Goal: Transaction & Acquisition: Purchase product/service

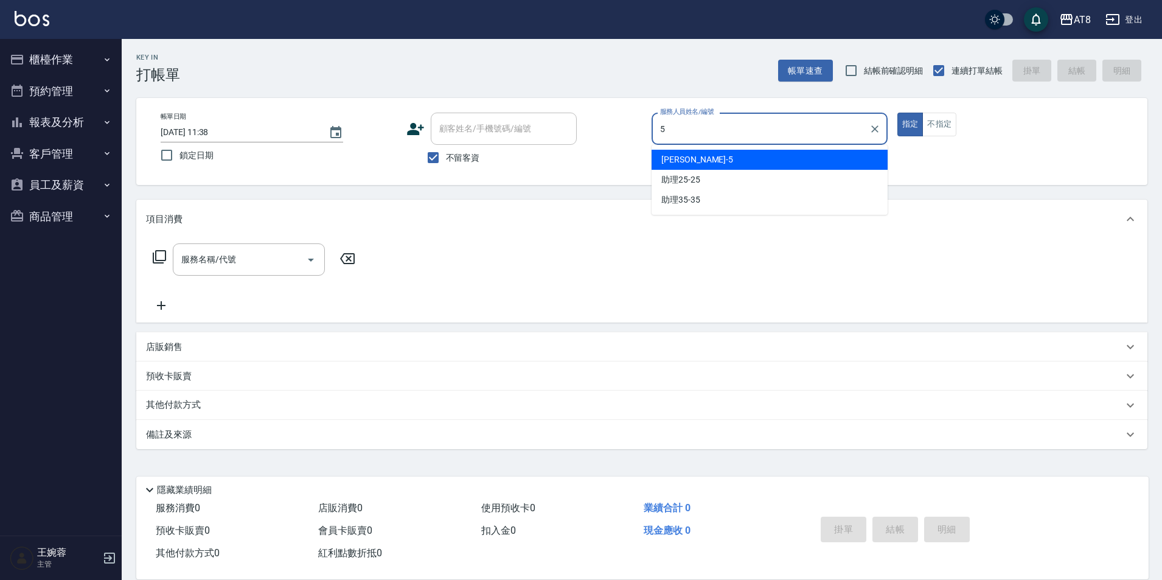
type input "HANK-5"
type button "true"
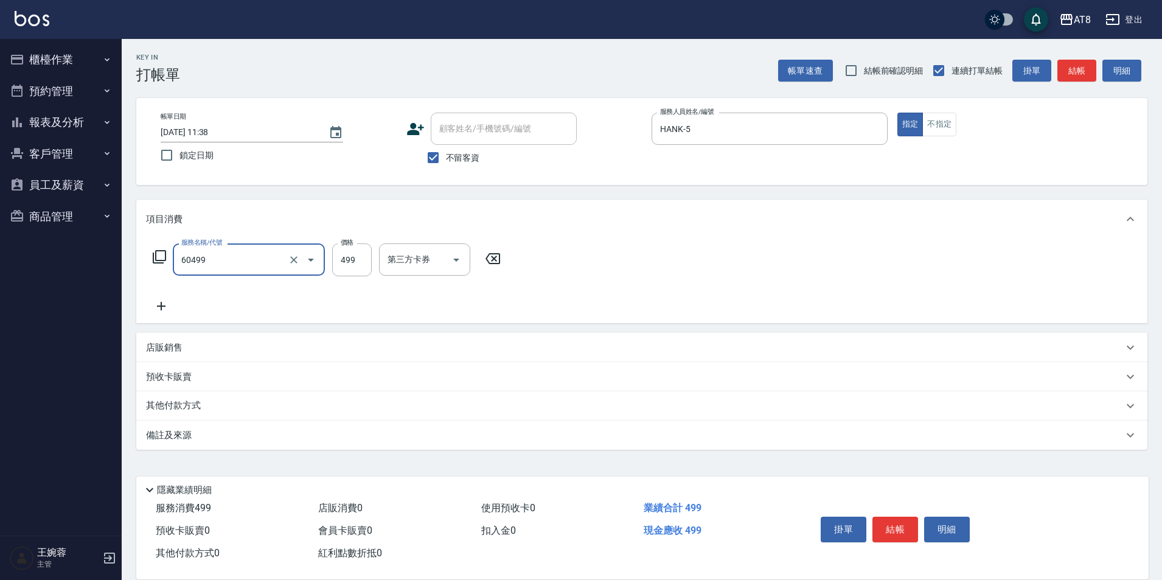
type input "入金SPA499(60499)"
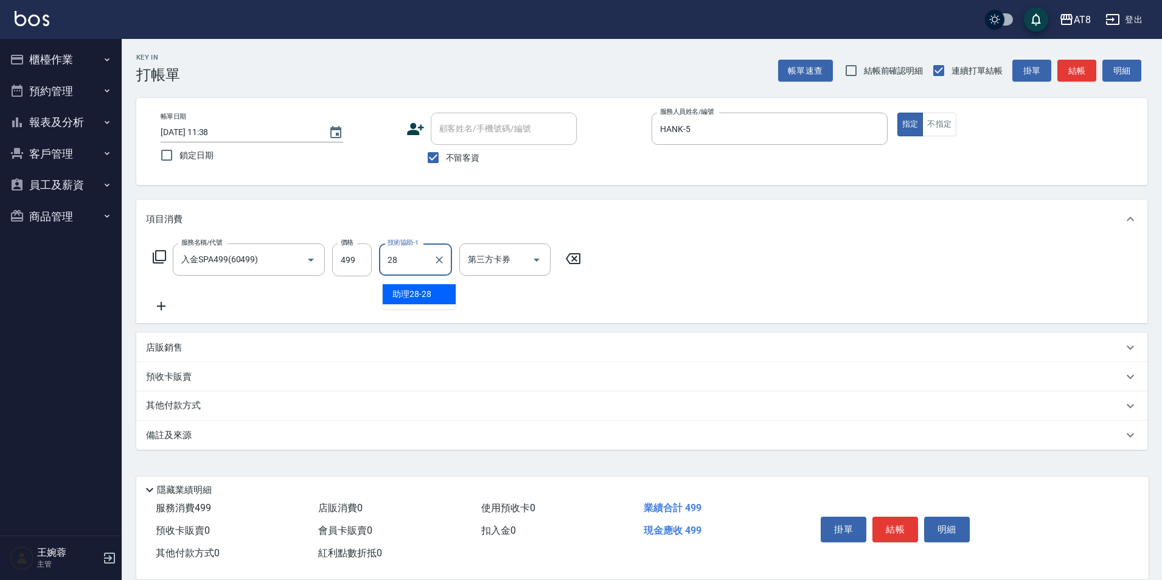
type input "助理28-28"
click at [532, 267] on icon "Open" at bounding box center [536, 259] width 15 height 15
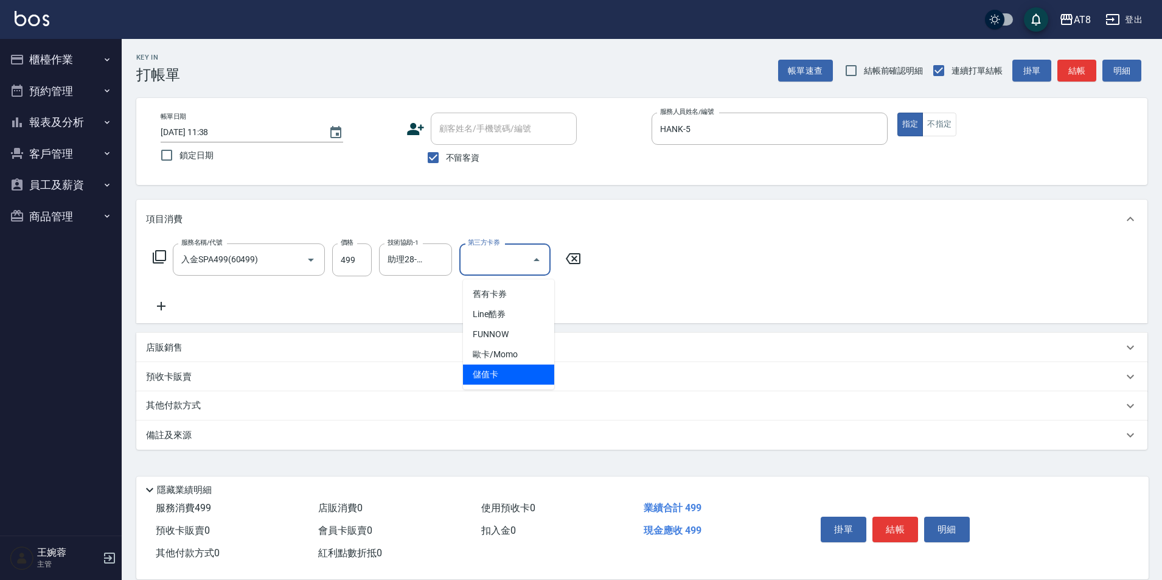
click at [518, 369] on span "儲值卡" at bounding box center [508, 374] width 91 height 20
type input "儲值卡"
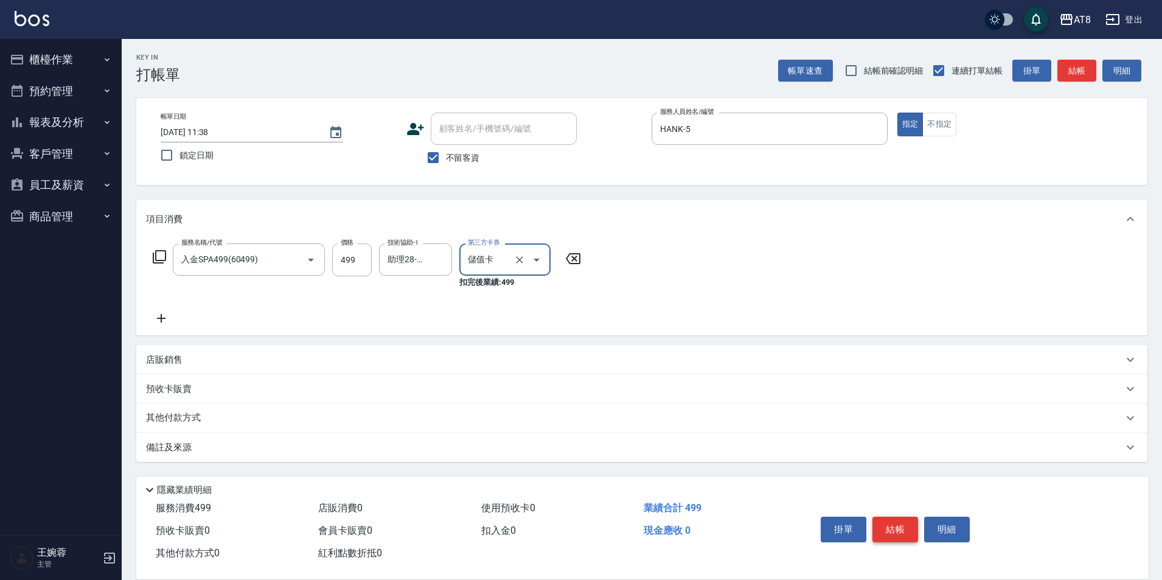
click at [907, 516] on button "結帳" at bounding box center [895, 529] width 46 height 26
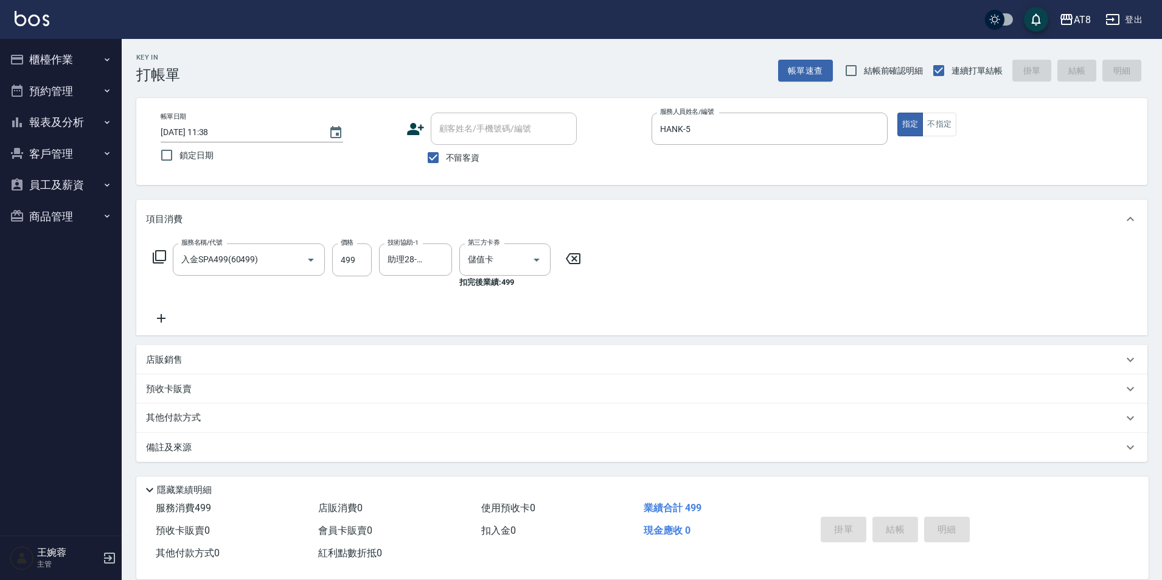
type input "[DATE] 12:52"
